Goal: Check status: Check status

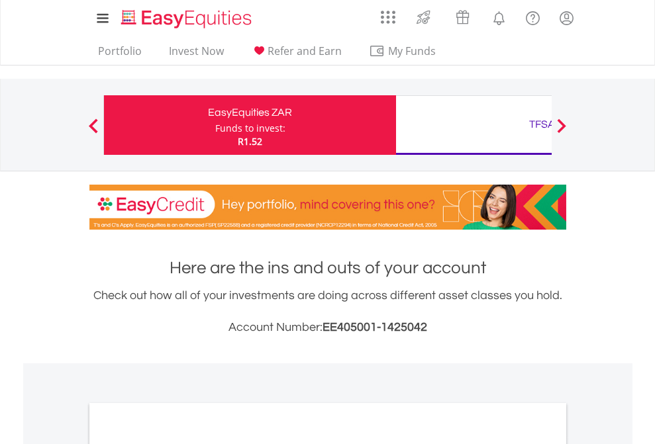
click at [215, 125] on div "Funds to invest:" at bounding box center [250, 128] width 70 height 13
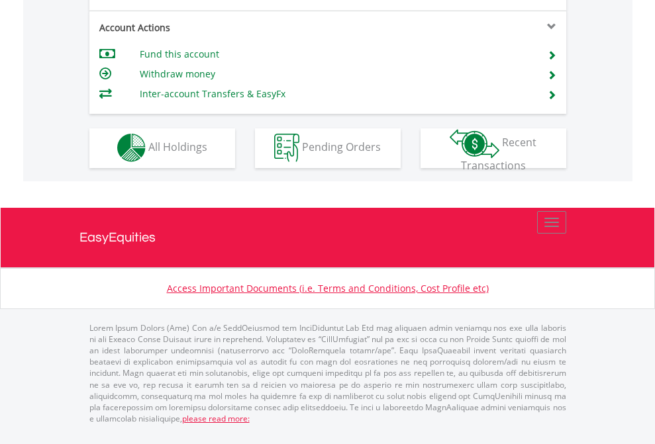
scroll to position [1129, 0]
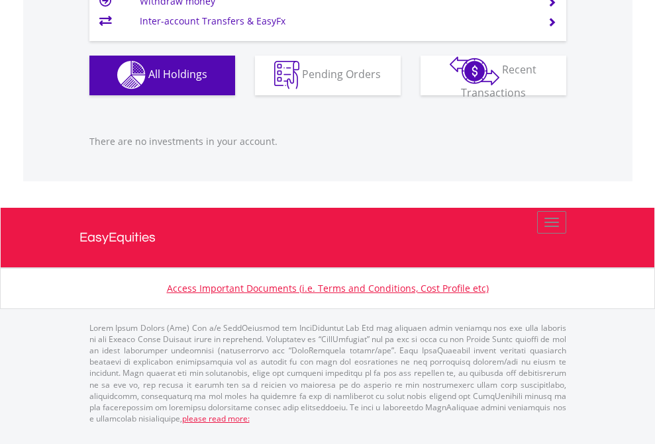
scroll to position [127, 208]
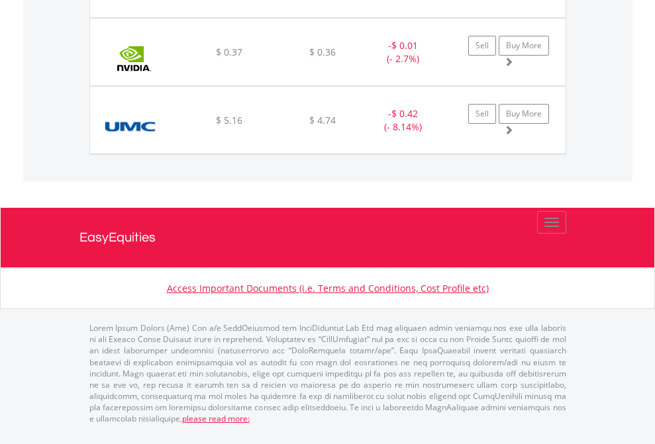
scroll to position [1474, 0]
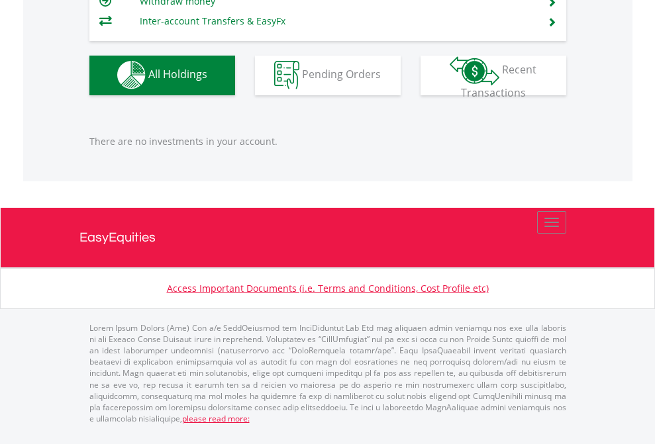
scroll to position [127, 208]
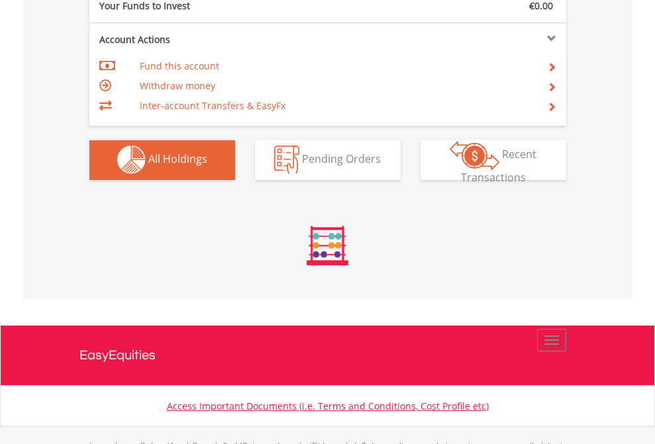
scroll to position [1311, 0]
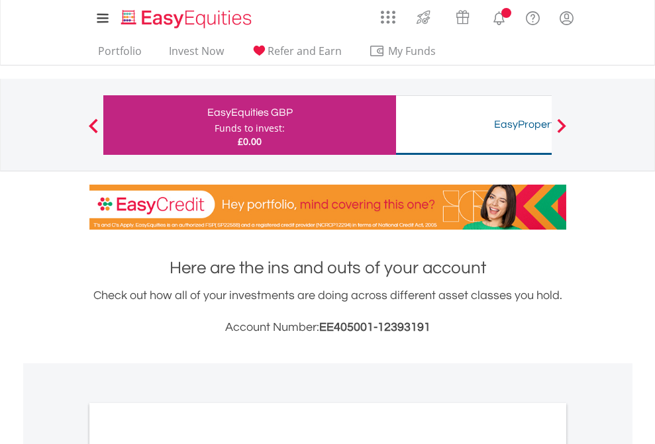
scroll to position [796, 0]
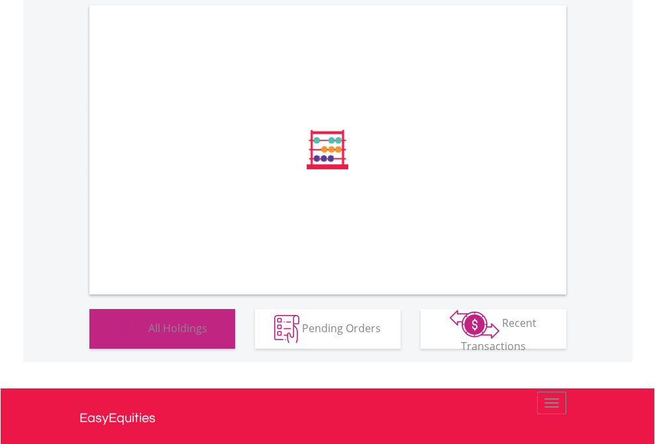
click at [148, 335] on span "All Holdings" at bounding box center [177, 328] width 59 height 15
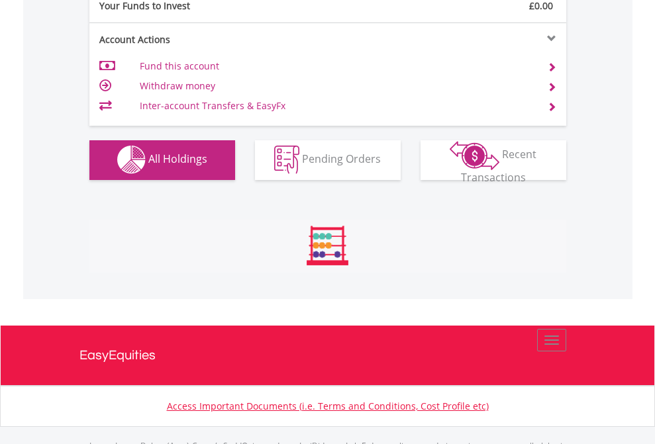
scroll to position [1311, 0]
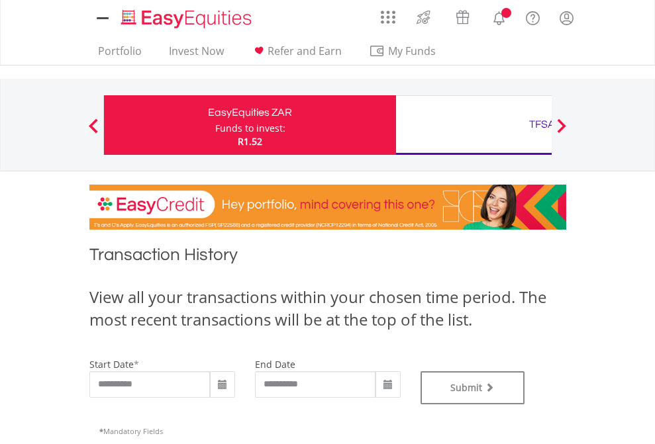
type input "**********"
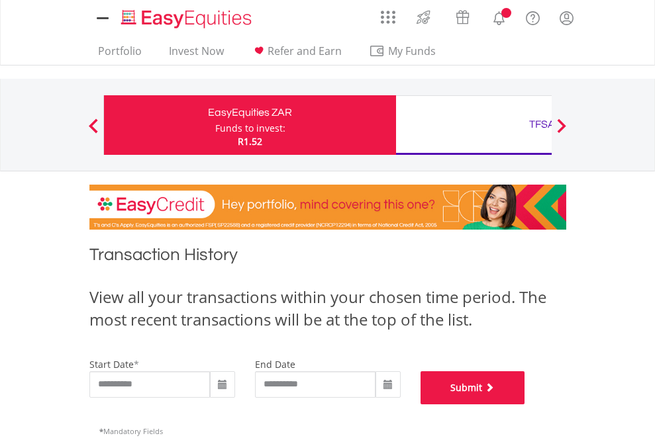
click at [525, 405] on button "Submit" at bounding box center [473, 388] width 105 height 33
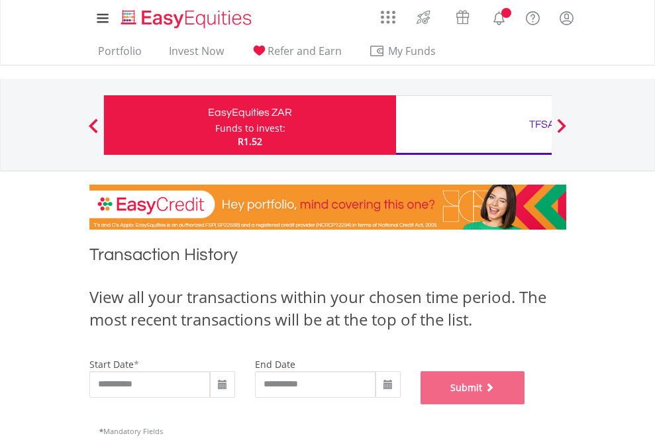
scroll to position [537, 0]
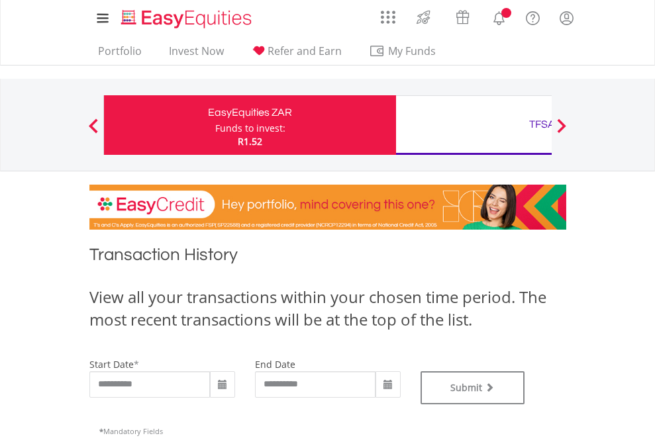
click at [474, 125] on div "TFSA" at bounding box center [542, 124] width 276 height 19
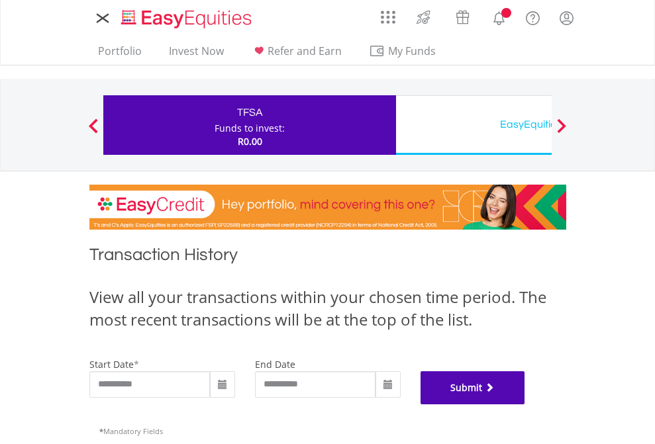
click at [525, 405] on button "Submit" at bounding box center [473, 388] width 105 height 33
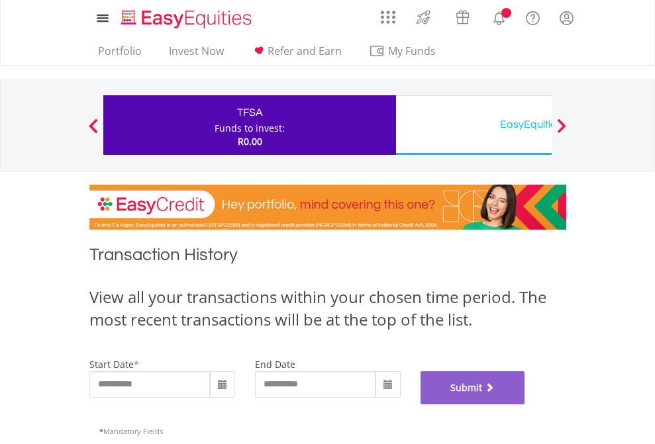
scroll to position [537, 0]
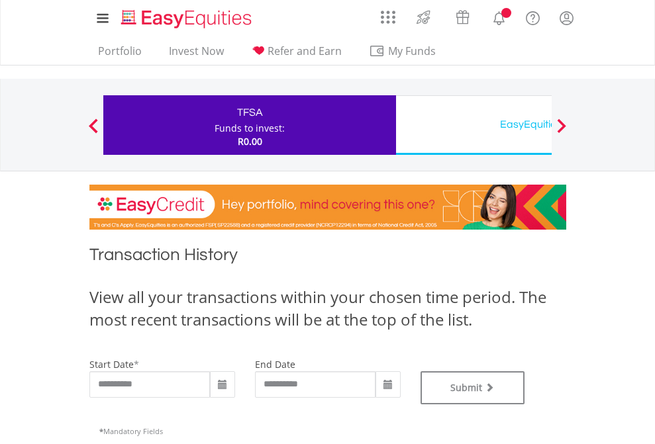
click at [474, 125] on div "EasyEquities USD" at bounding box center [542, 124] width 276 height 19
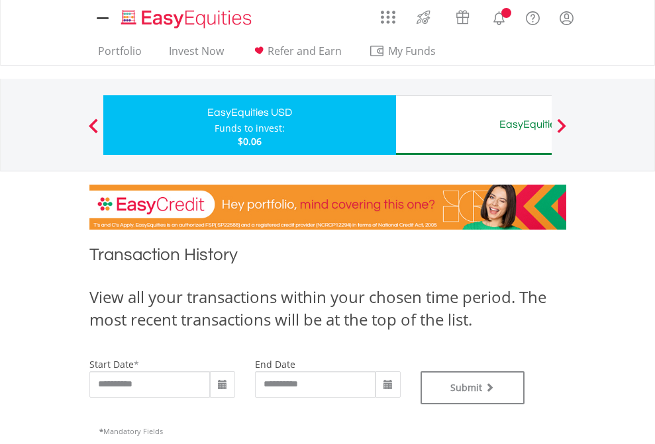
type input "**********"
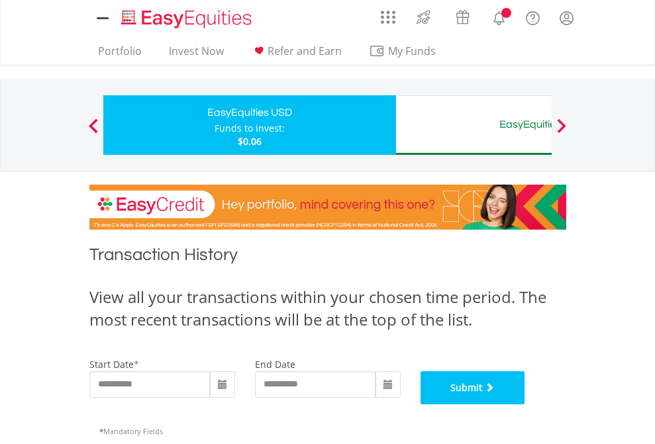
click at [525, 405] on button "Submit" at bounding box center [473, 388] width 105 height 33
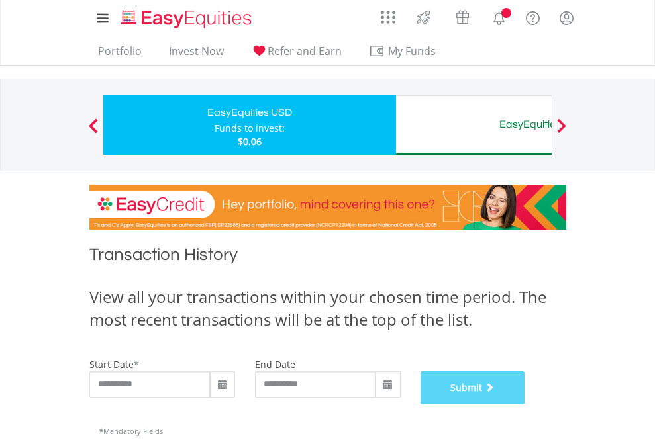
scroll to position [537, 0]
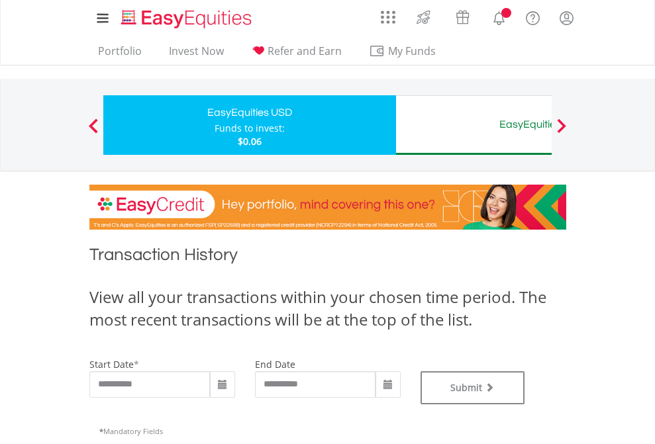
click at [474, 125] on div "EasyEquities AUD" at bounding box center [542, 124] width 276 height 19
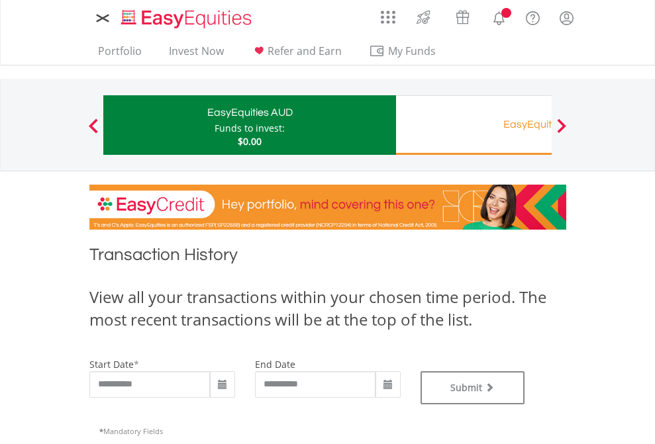
type input "**********"
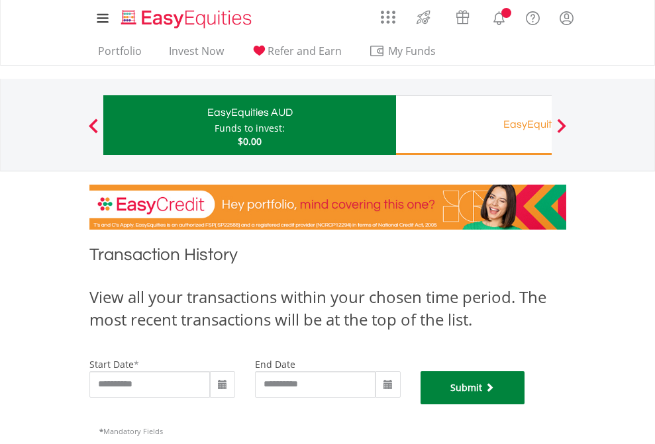
click at [525, 405] on button "Submit" at bounding box center [473, 388] width 105 height 33
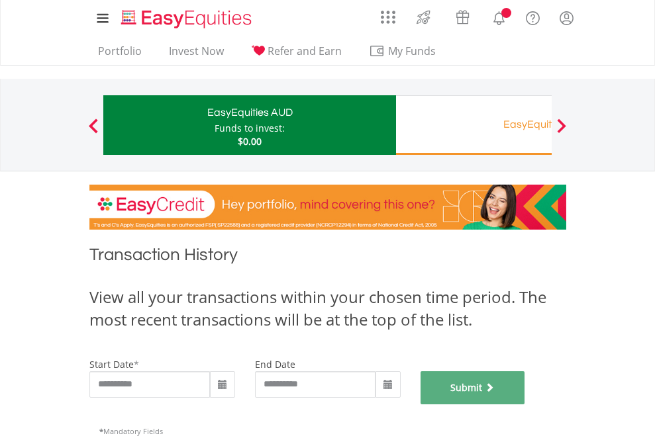
scroll to position [537, 0]
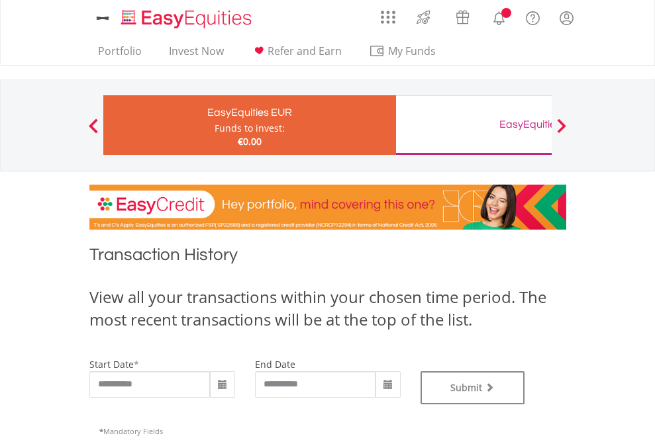
type input "**********"
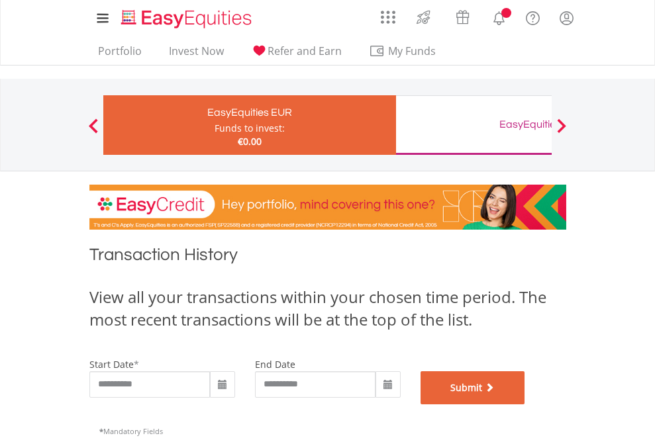
click at [525, 405] on button "Submit" at bounding box center [473, 388] width 105 height 33
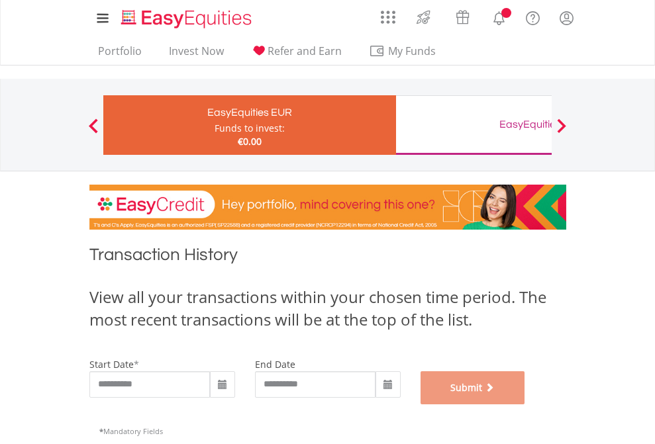
scroll to position [537, 0]
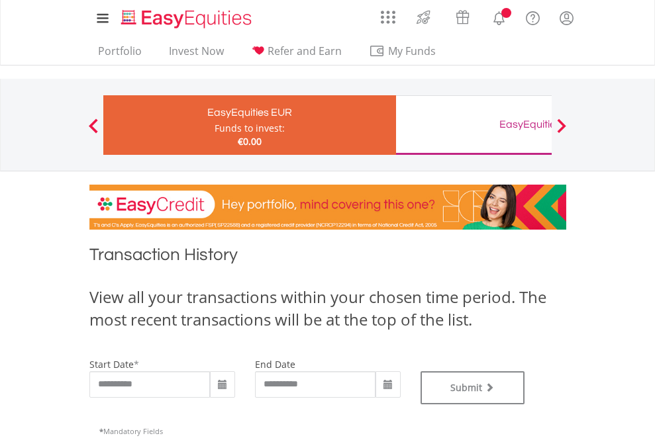
click at [474, 125] on div "EasyEquities GBP" at bounding box center [542, 124] width 276 height 19
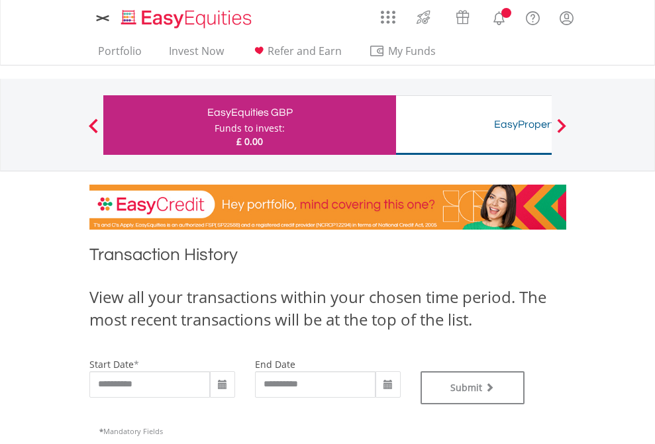
type input "**********"
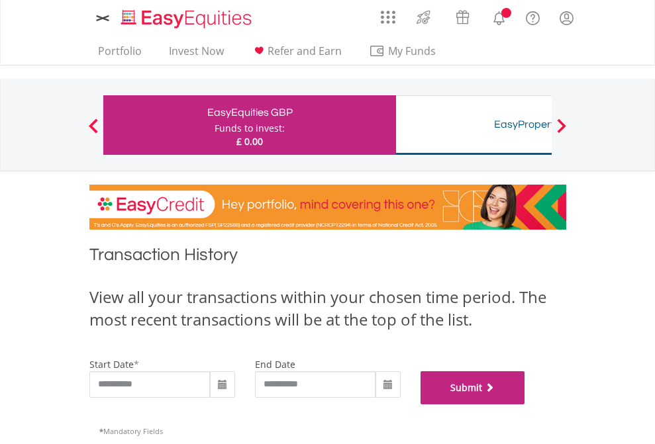
click at [525, 405] on button "Submit" at bounding box center [473, 388] width 105 height 33
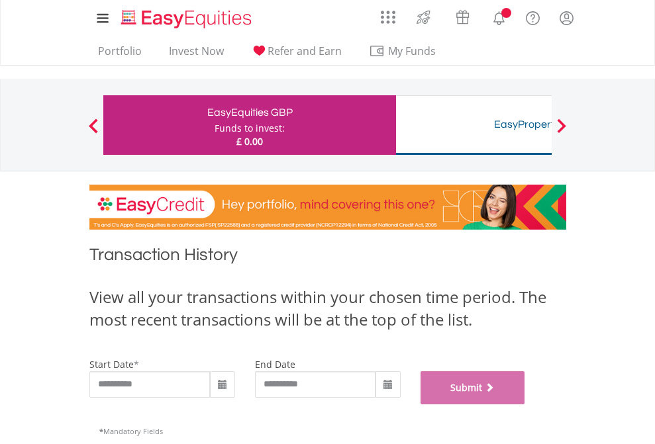
scroll to position [537, 0]
